Goal: Task Accomplishment & Management: Use online tool/utility

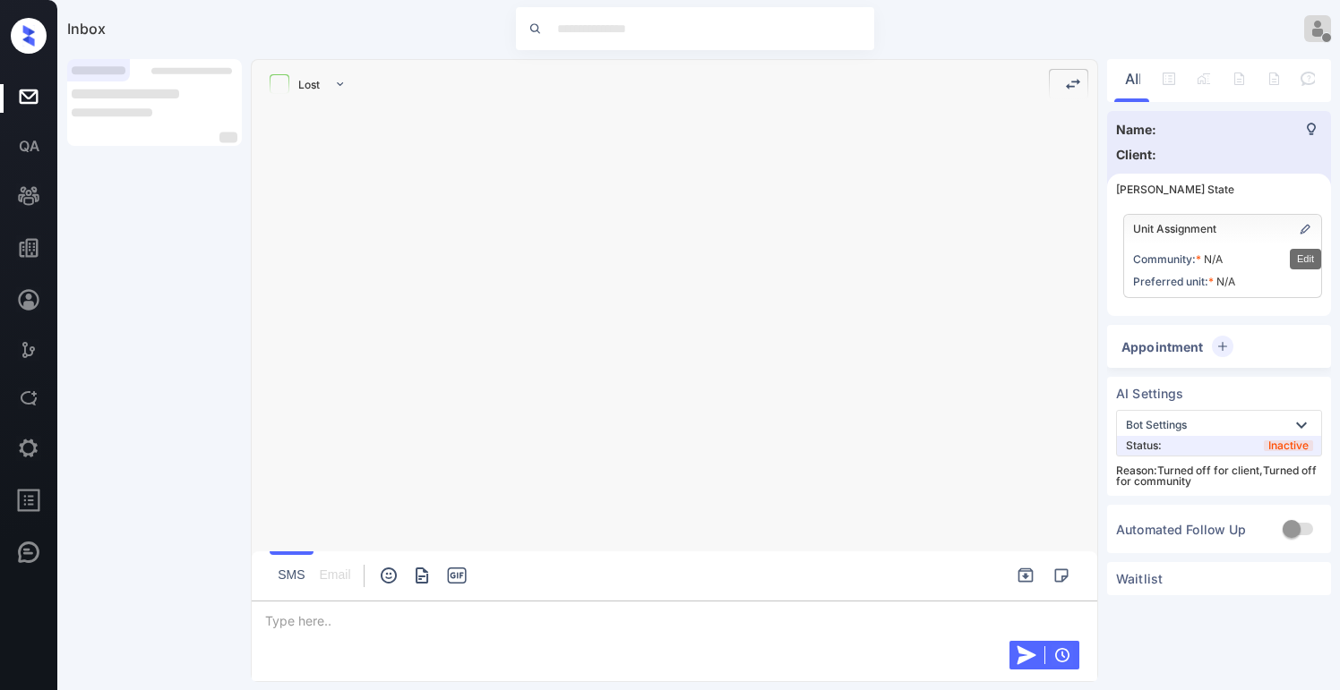
click at [1305, 227] on img "Edit" at bounding box center [1305, 229] width 14 height 14
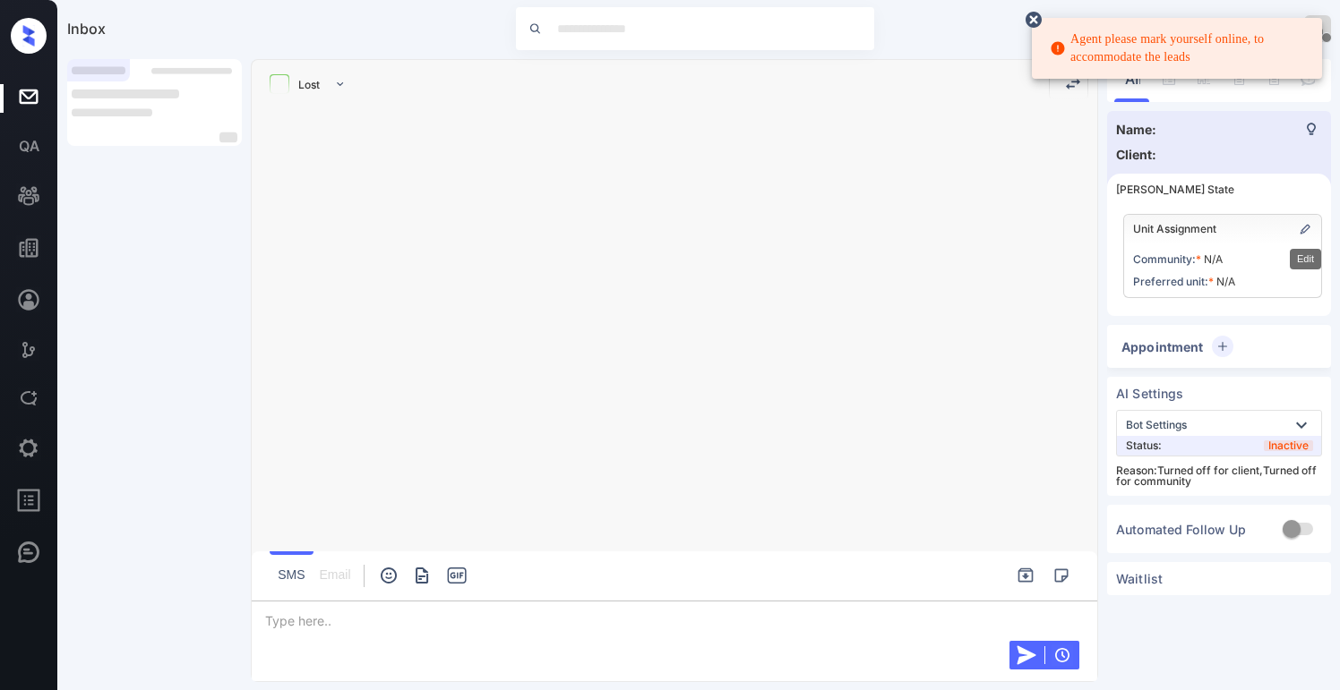
click at [1306, 222] on img "Edit" at bounding box center [1305, 229] width 14 height 14
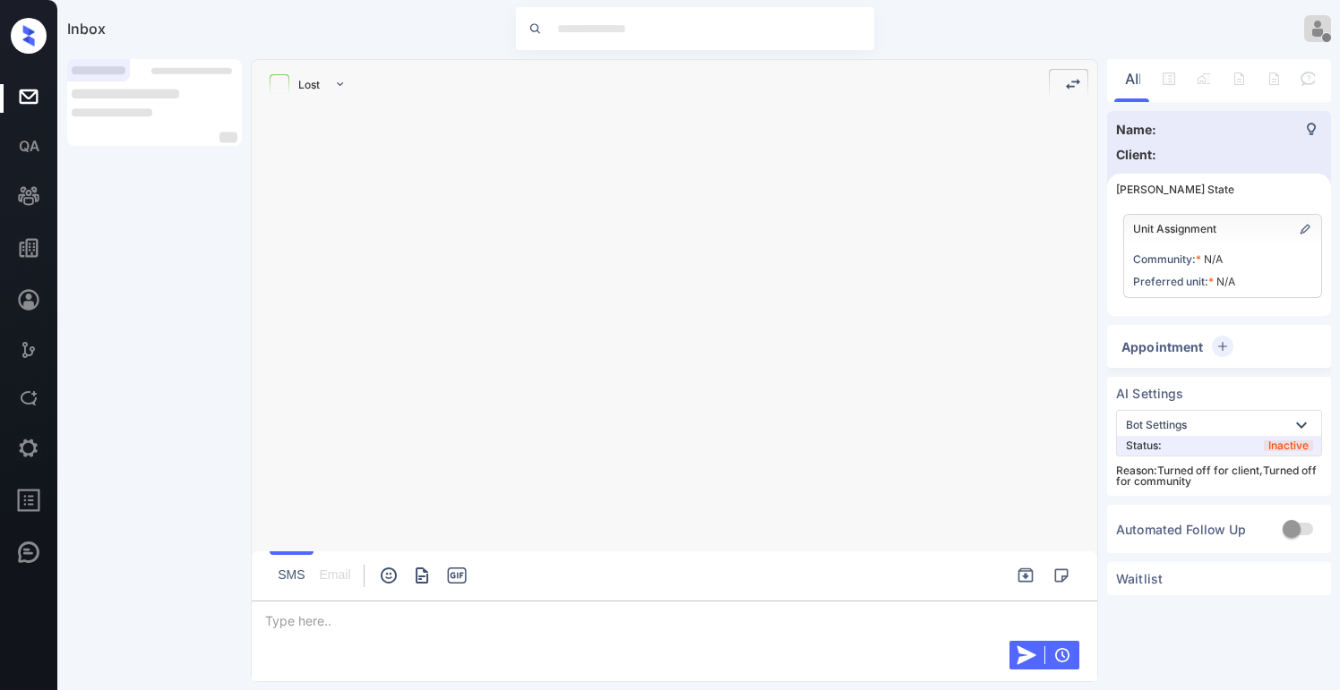
click at [337, 81] on img at bounding box center [339, 84] width 13 height 16
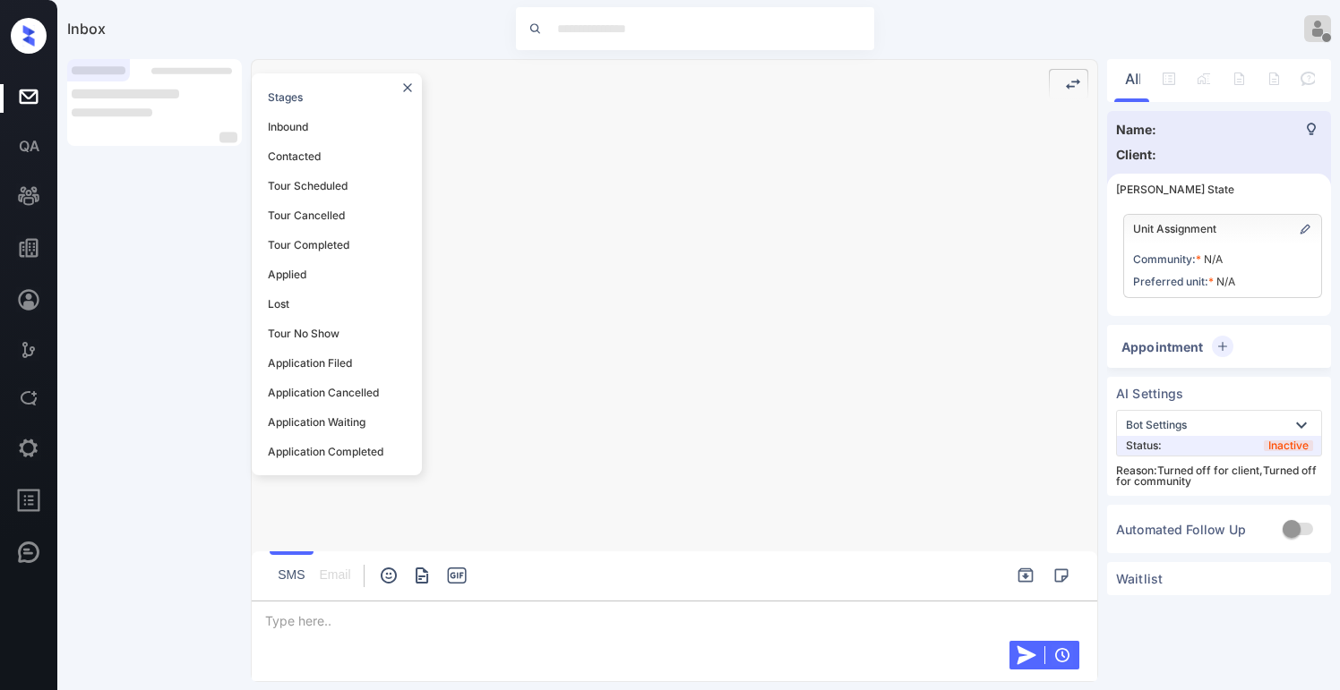
click at [319, 190] on div "Tour Scheduled" at bounding box center [308, 186] width 94 height 21
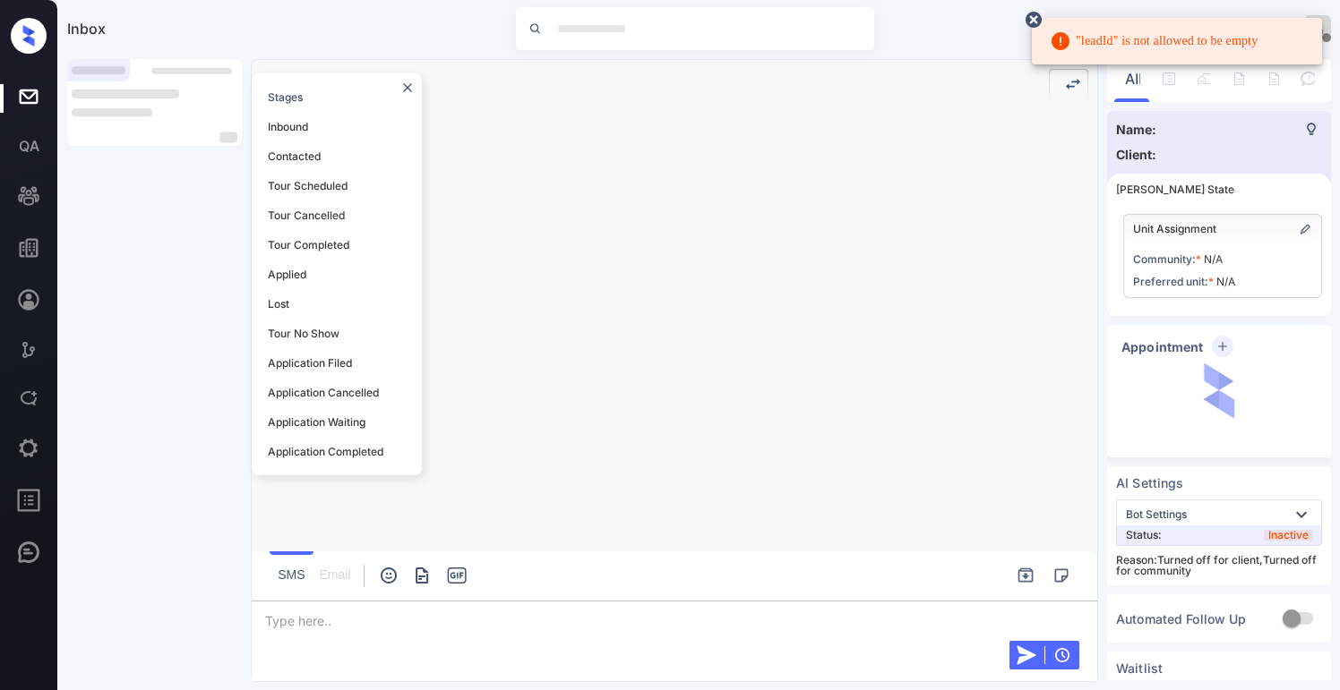
click at [1295, 233] on div "Unit Assignment" at bounding box center [1222, 229] width 197 height 29
click at [1299, 228] on img "Edit" at bounding box center [1305, 229] width 14 height 14
